Goal: Check status: Check status

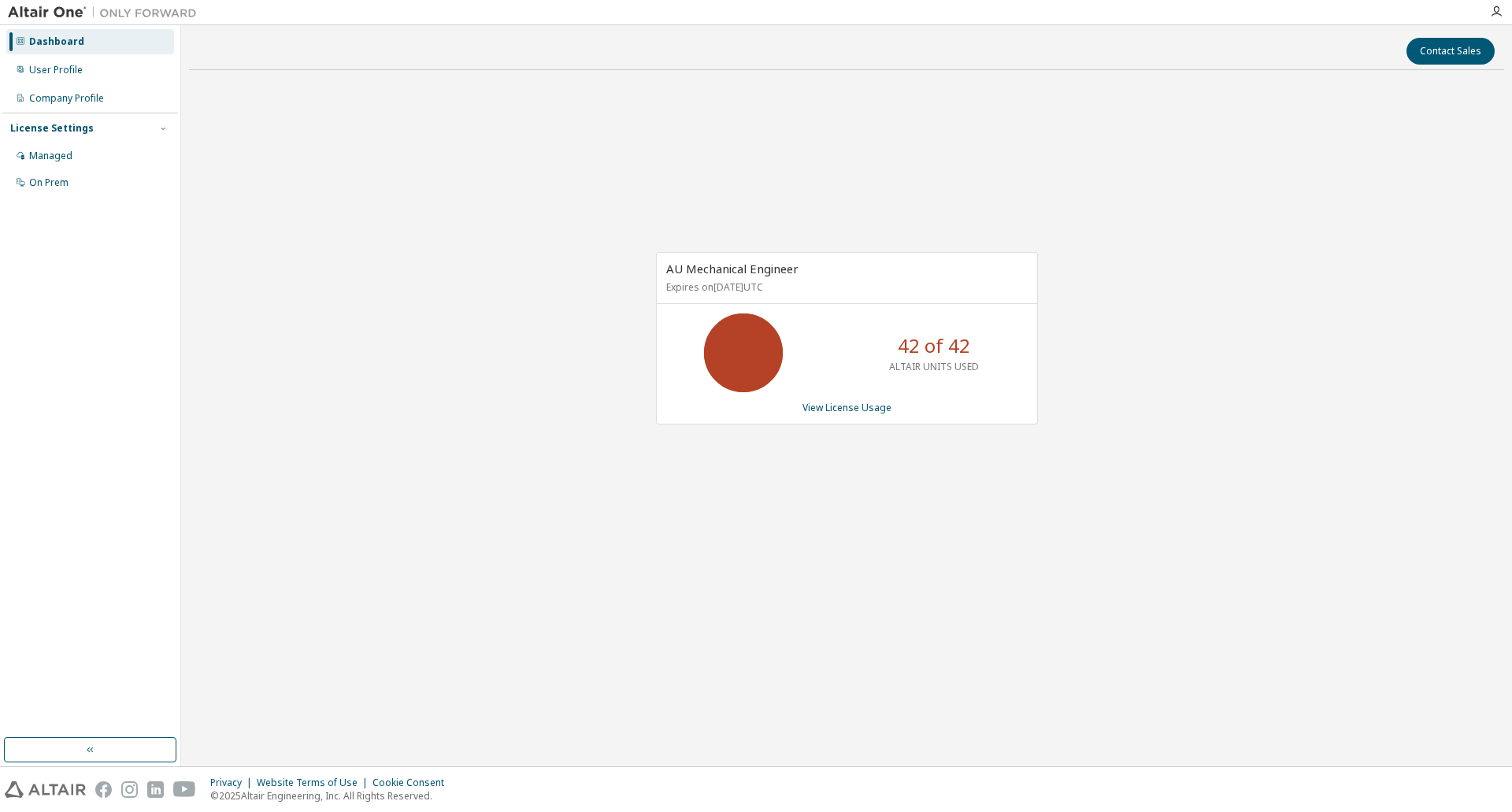
click at [738, 359] on icon at bounding box center [743, 352] width 39 height 39
click at [852, 413] on link "View License Usage" at bounding box center [846, 407] width 89 height 13
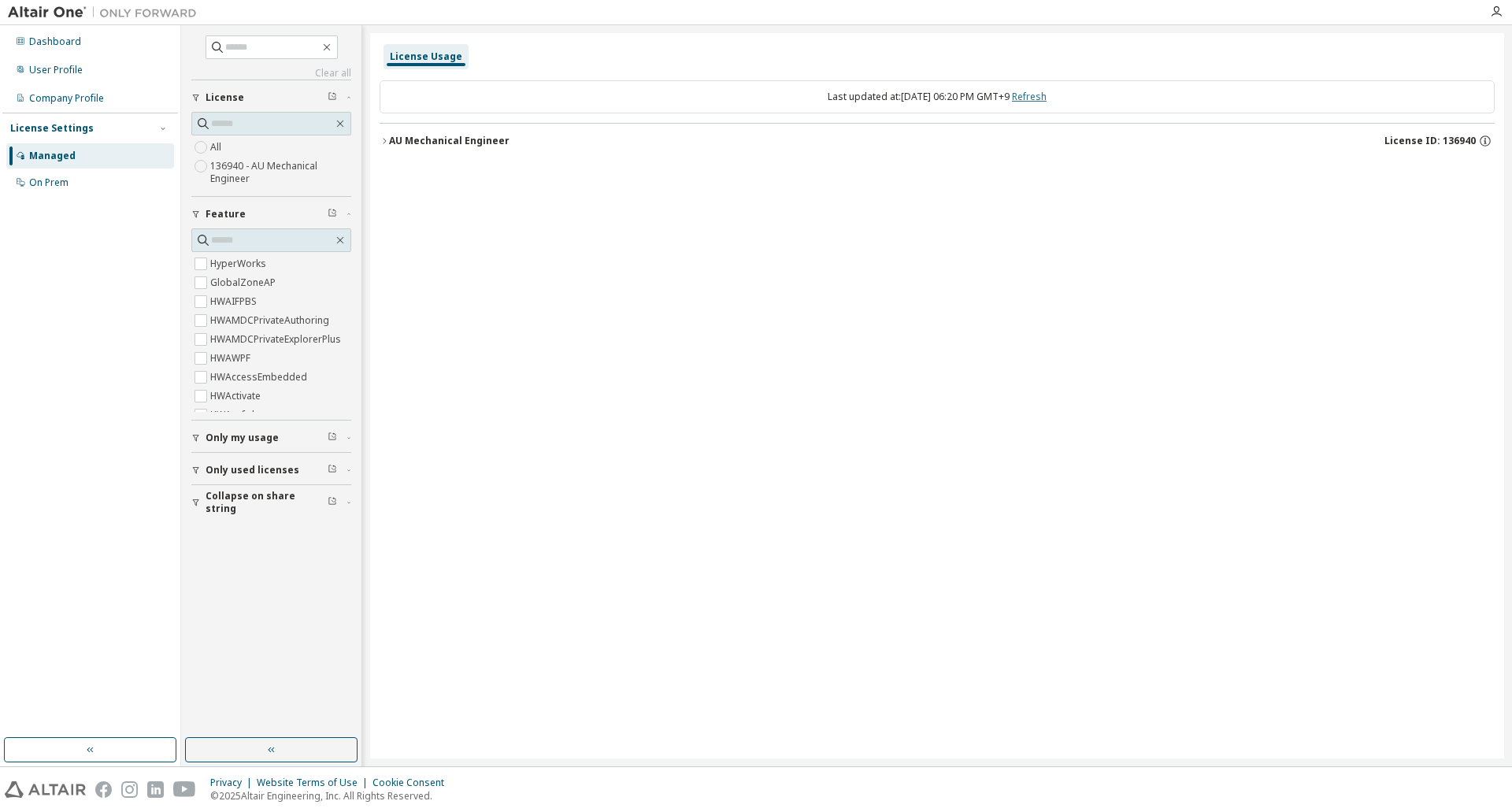
click at [1046, 95] on link "Refresh" at bounding box center [1029, 96] width 35 height 13
click at [248, 256] on label "HyperWorks" at bounding box center [240, 264] width 59 height 19
click at [412, 143] on div "AU Mechanical Engineer" at bounding box center [448, 141] width 120 height 13
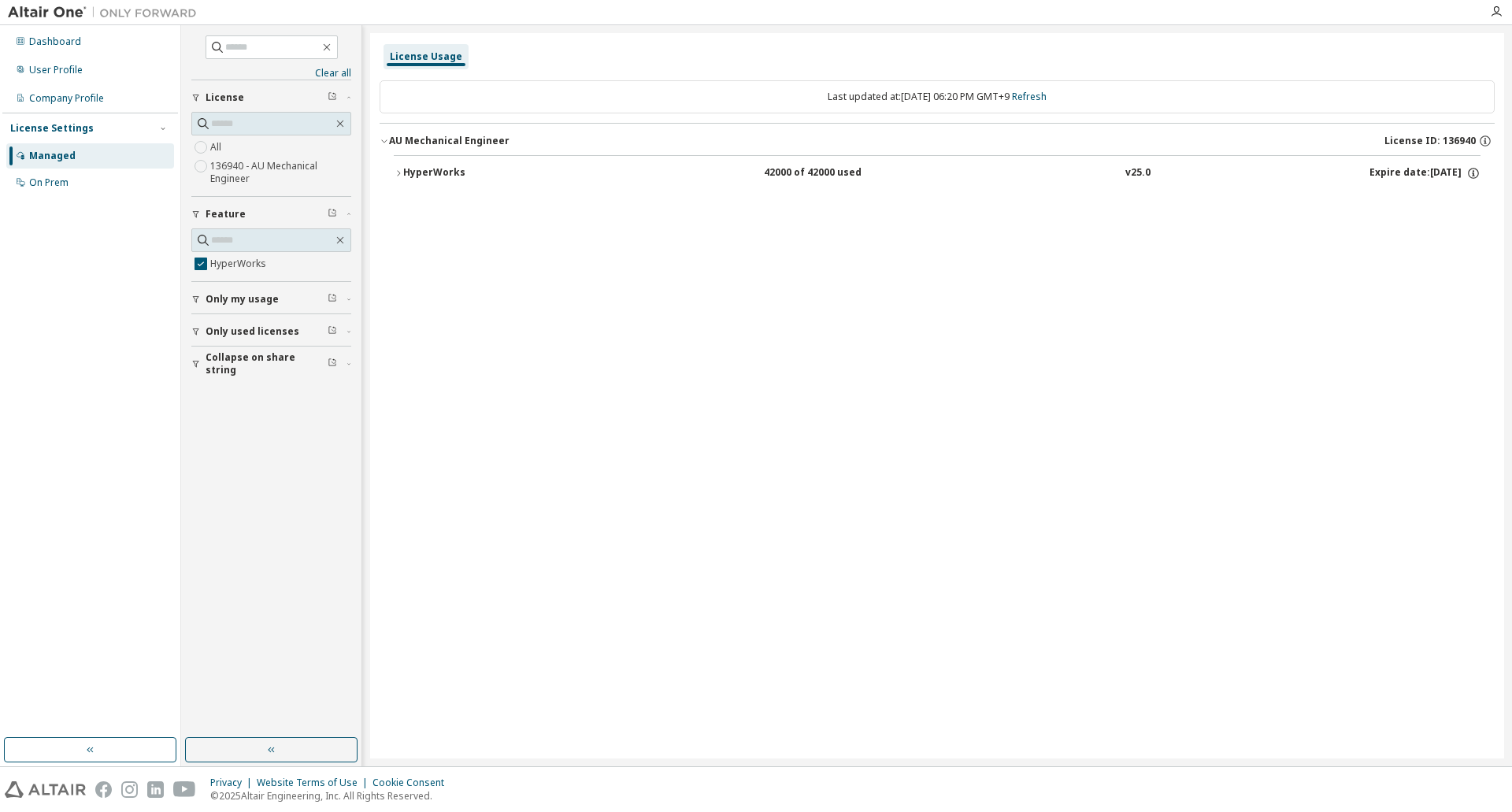
click at [421, 175] on div "HyperWorks" at bounding box center [474, 173] width 142 height 14
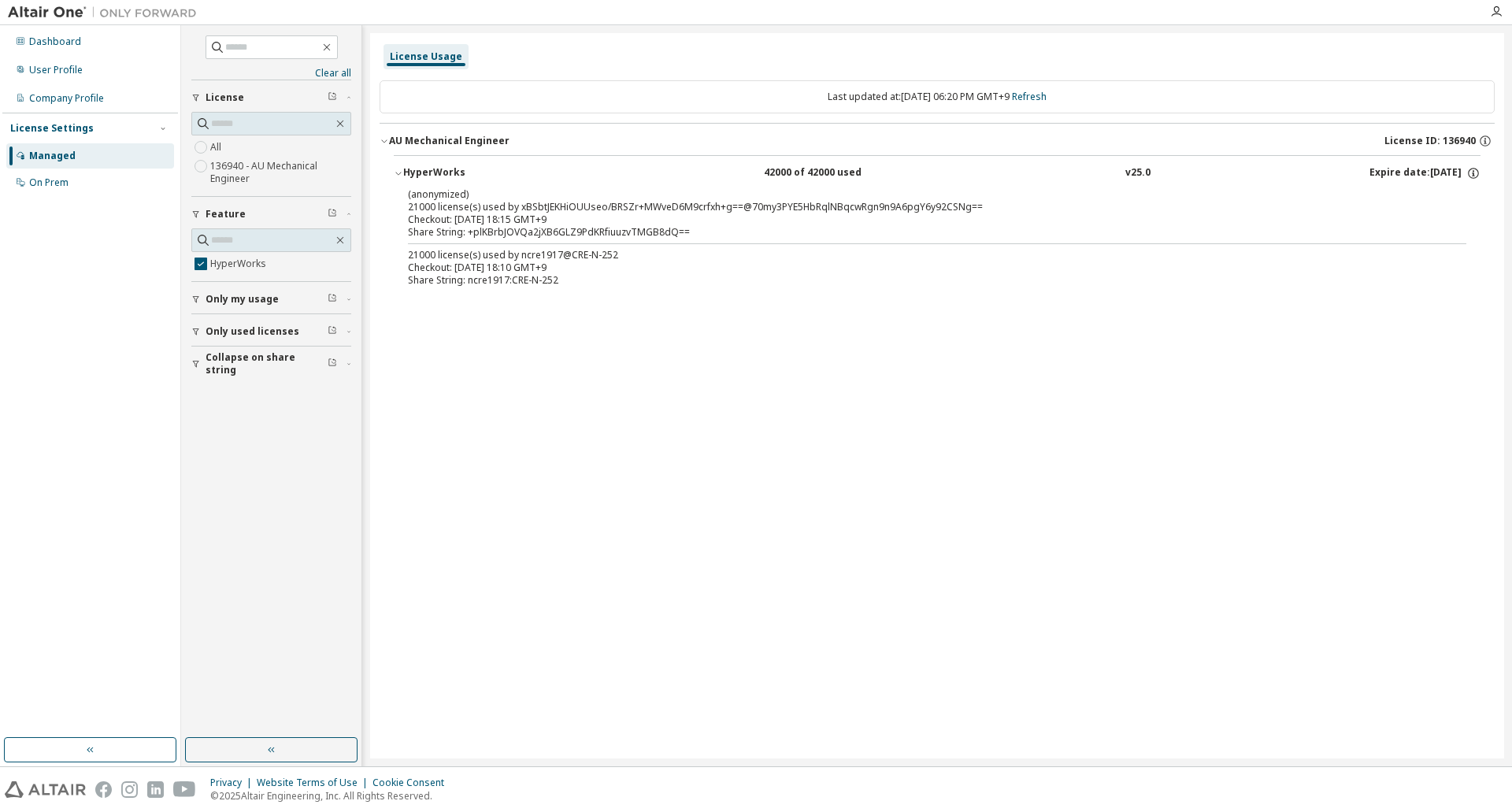
click at [232, 92] on span "License" at bounding box center [224, 98] width 39 height 13
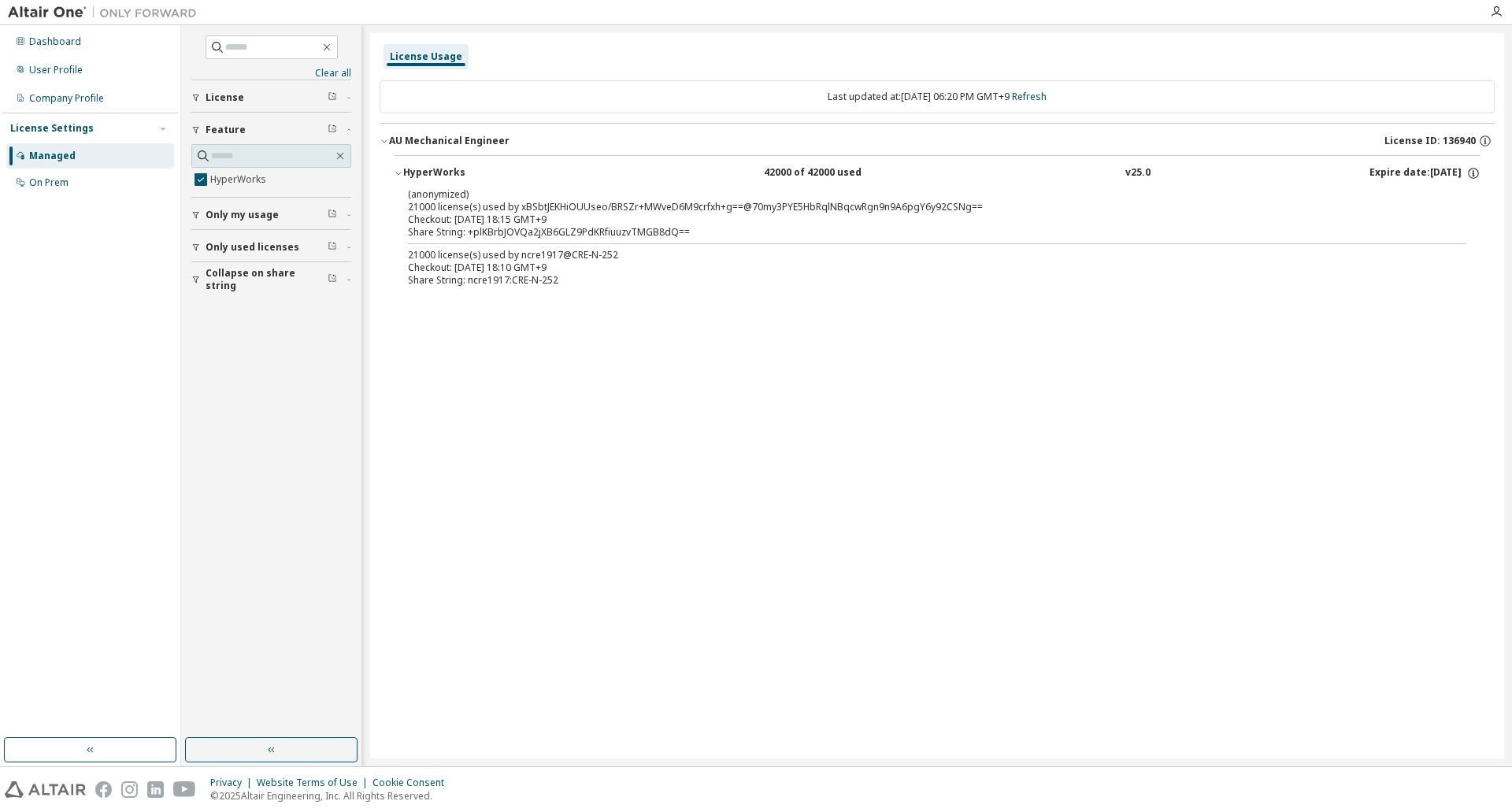
click at [59, 126] on div "License Settings" at bounding box center [52, 128] width 83 height 13
click at [54, 129] on div "License Settings" at bounding box center [52, 128] width 83 height 13
click at [61, 31] on div "Dashboard" at bounding box center [90, 42] width 168 height 25
